Goal: Transaction & Acquisition: Subscribe to service/newsletter

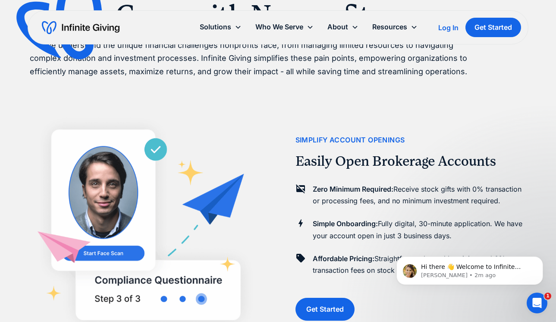
scroll to position [276, 0]
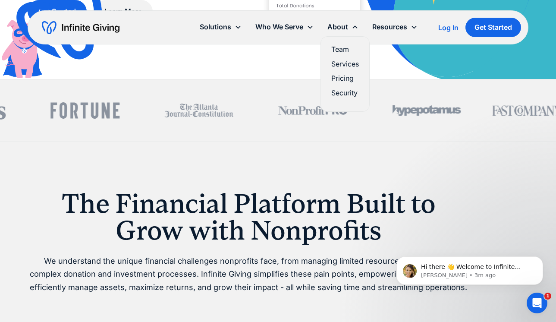
click at [348, 82] on link "Pricing" at bounding box center [345, 78] width 28 height 12
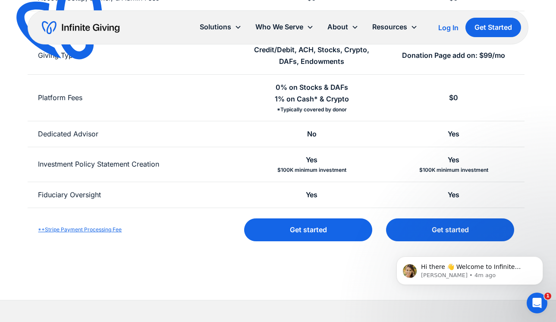
scroll to position [315, 0]
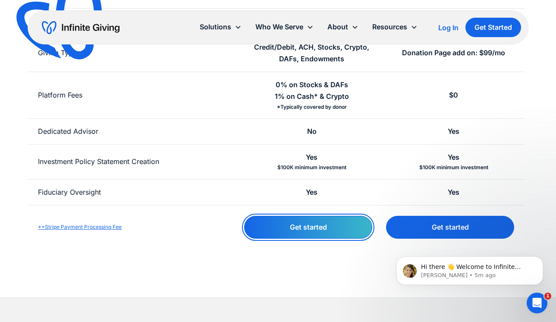
click at [304, 230] on link "Get started" at bounding box center [308, 227] width 128 height 23
